Goal: Navigation & Orientation: Find specific page/section

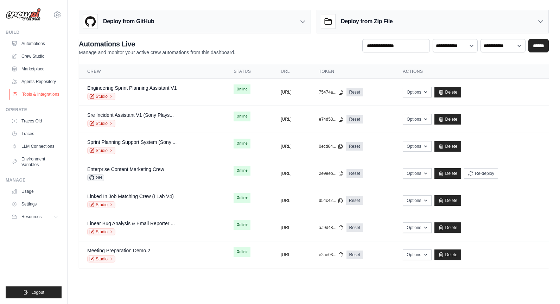
click at [34, 95] on link "Tools & Integrations" at bounding box center [35, 94] width 53 height 11
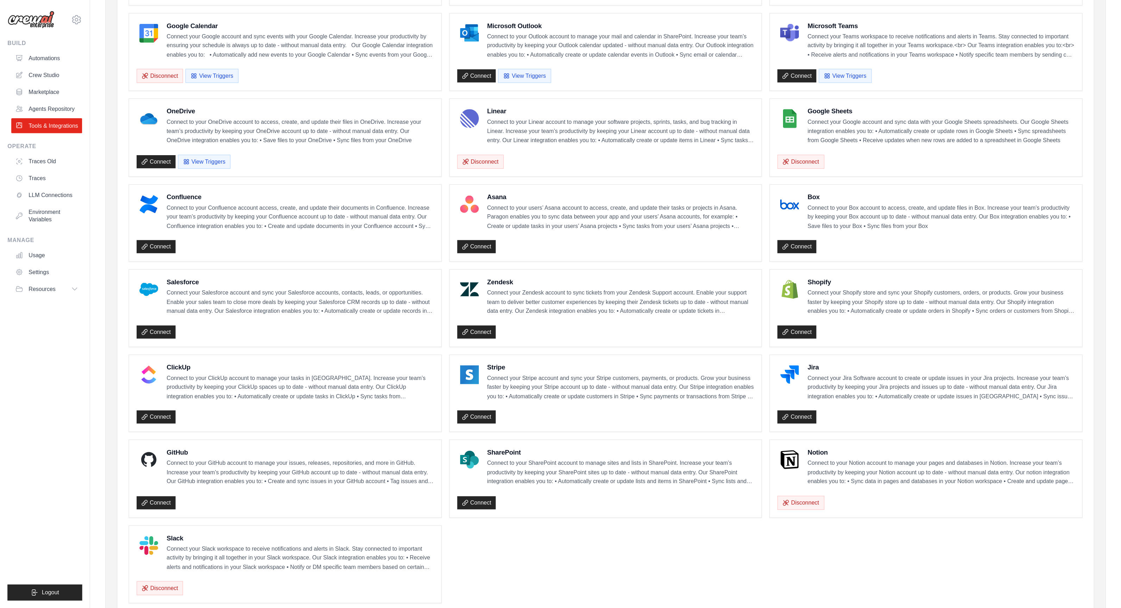
scroll to position [26, 0]
